Goal: Find specific page/section

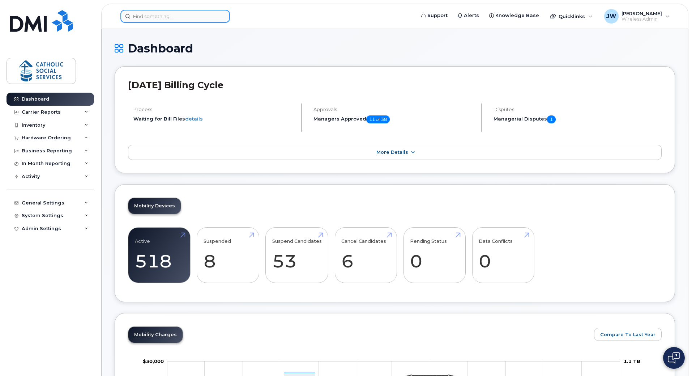
click at [162, 16] on input at bounding box center [175, 16] width 110 height 13
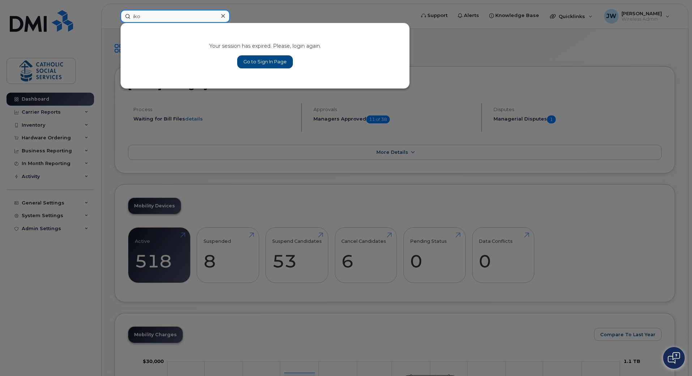
type input "iko"
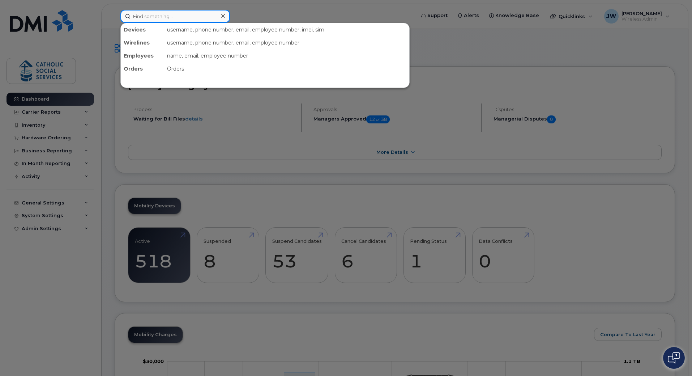
click at [186, 15] on input at bounding box center [175, 16] width 110 height 13
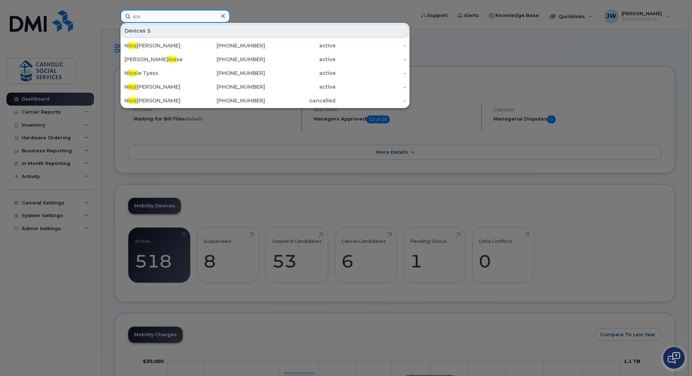
drag, startPoint x: 154, startPoint y: 18, endPoint x: 65, endPoint y: 9, distance: 89.1
click at [115, 10] on div "ico Devices 5 N ico [PERSON_NAME] [PHONE_NUMBER] active - [PERSON_NAME] M ico s…" at bounding box center [265, 16] width 301 height 13
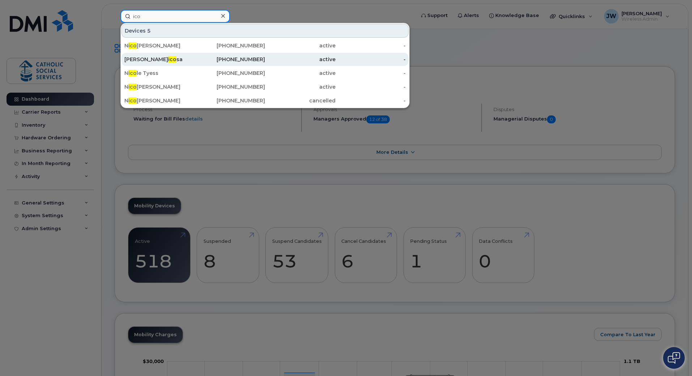
paste input "ICON"
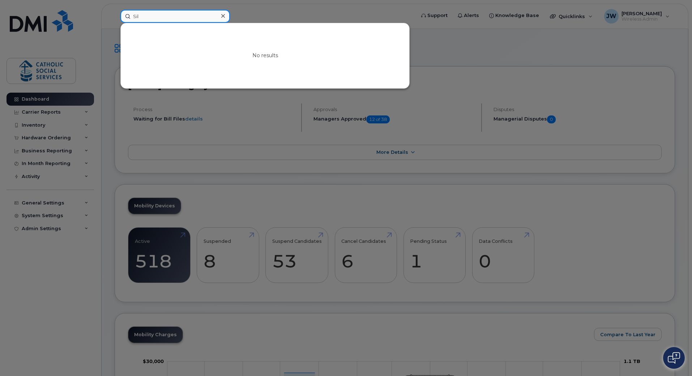
type input "Sil"
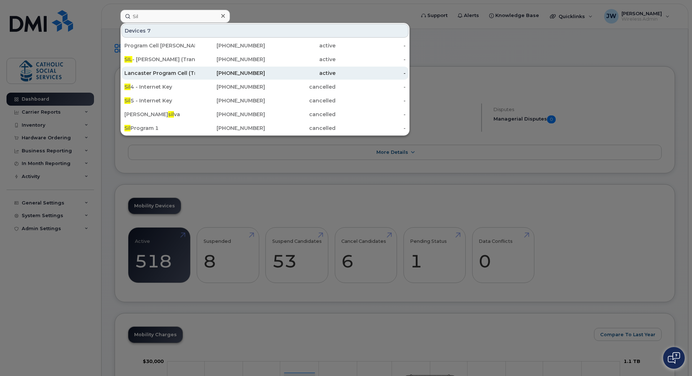
click at [184, 72] on div "Lancaster Program Cell (Trans SIL )" at bounding box center [159, 72] width 70 height 7
